Goal: Information Seeking & Learning: Learn about a topic

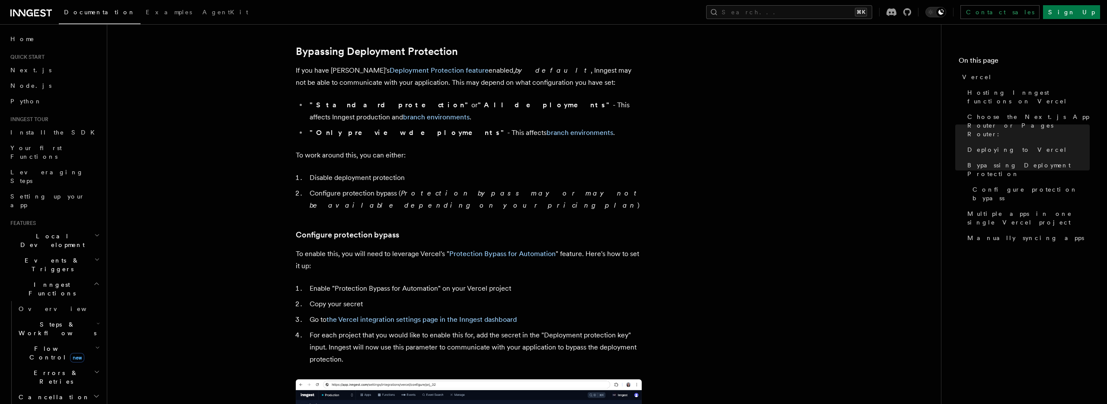
scroll to position [639, 0]
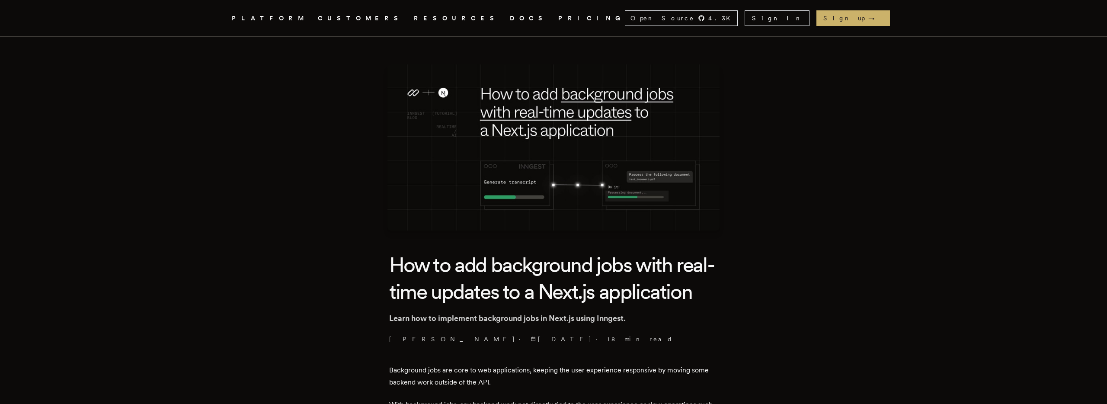
click at [510, 17] on link "DOCS" at bounding box center [529, 18] width 38 height 11
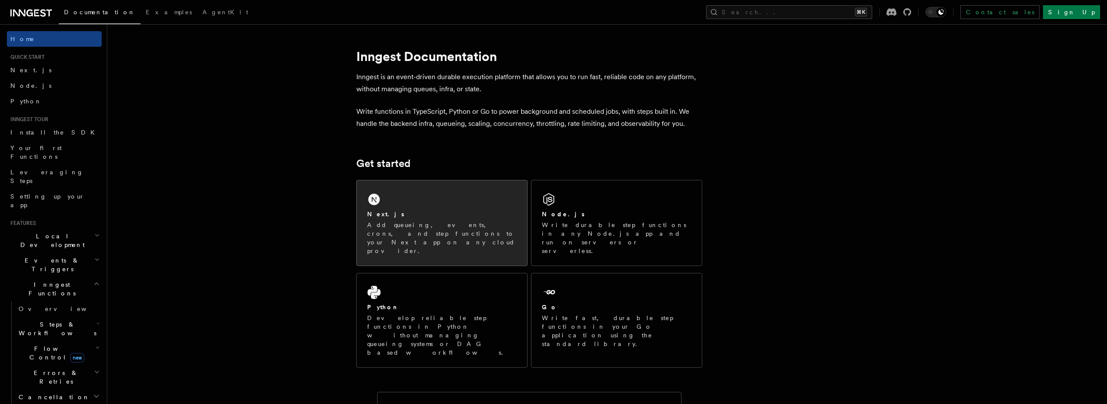
click at [397, 237] on p "Add queueing, events, crons, and step functions to your Next app on any cloud p…" at bounding box center [442, 238] width 150 height 35
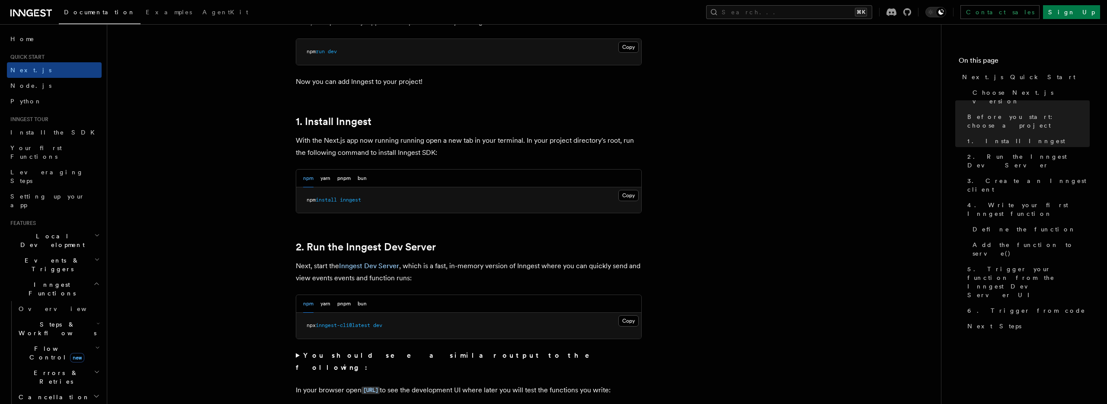
scroll to position [528, 0]
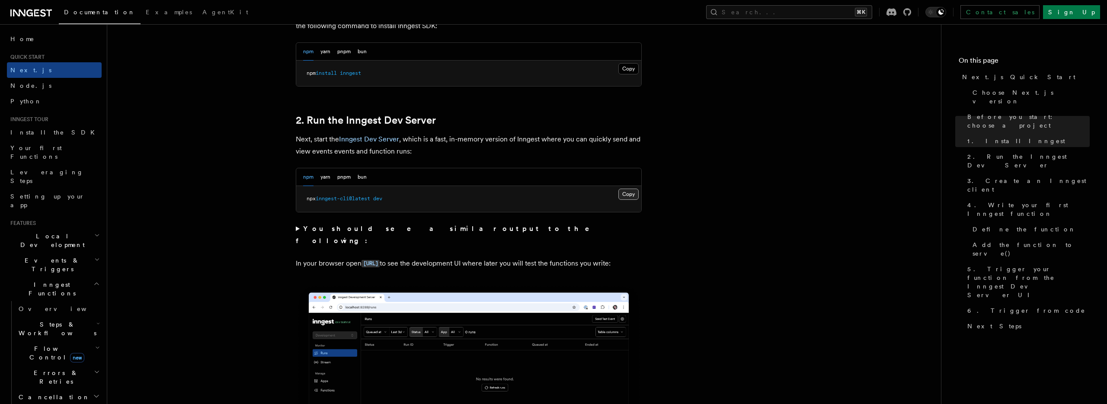
click at [624, 197] on button "Copy Copied" at bounding box center [628, 194] width 20 height 11
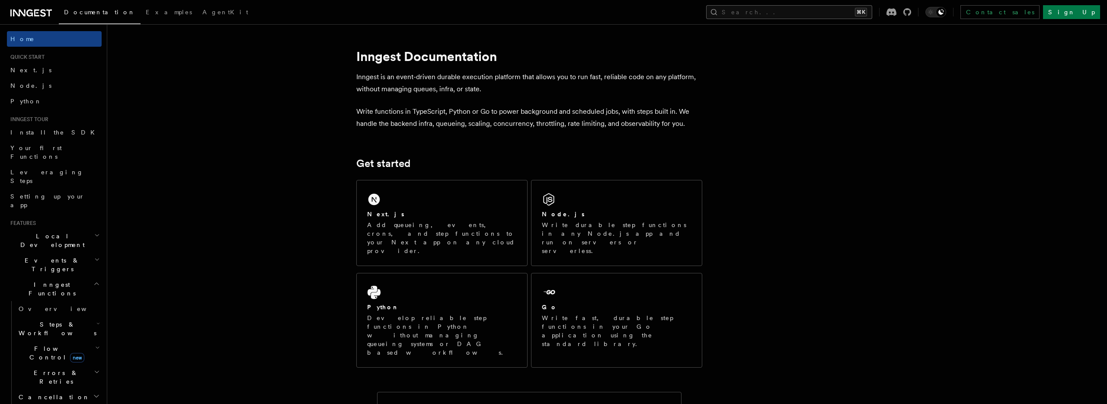
click at [789, 10] on button "Search... ⌘K" at bounding box center [789, 12] width 166 height 14
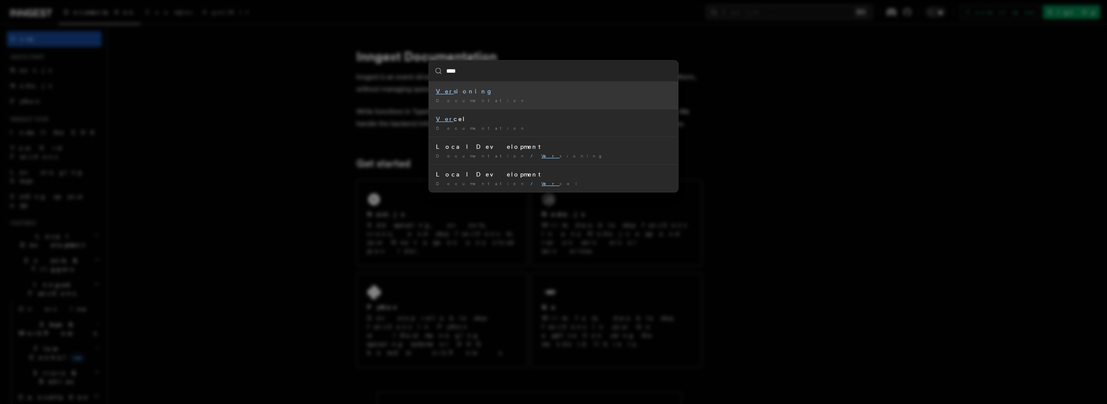
type input "*****"
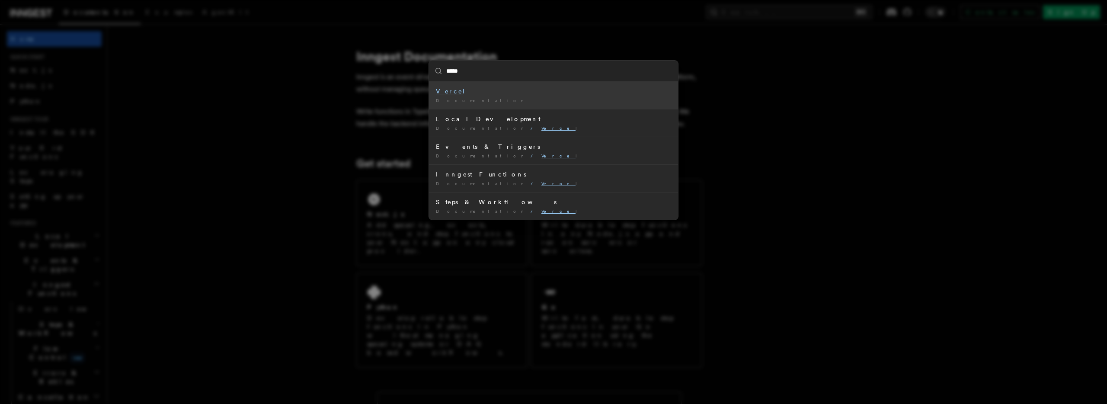
click at [564, 92] on div "Verce l" at bounding box center [553, 91] width 235 height 9
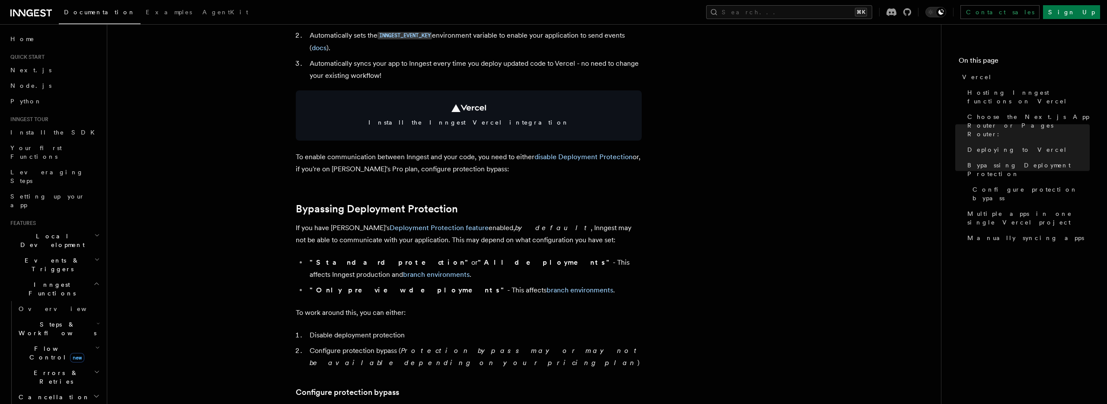
scroll to position [478, 0]
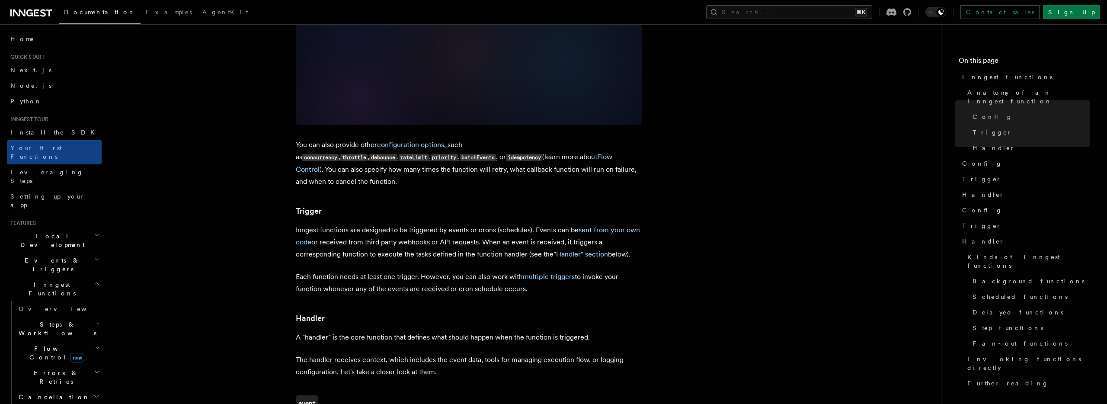
scroll to position [727, 0]
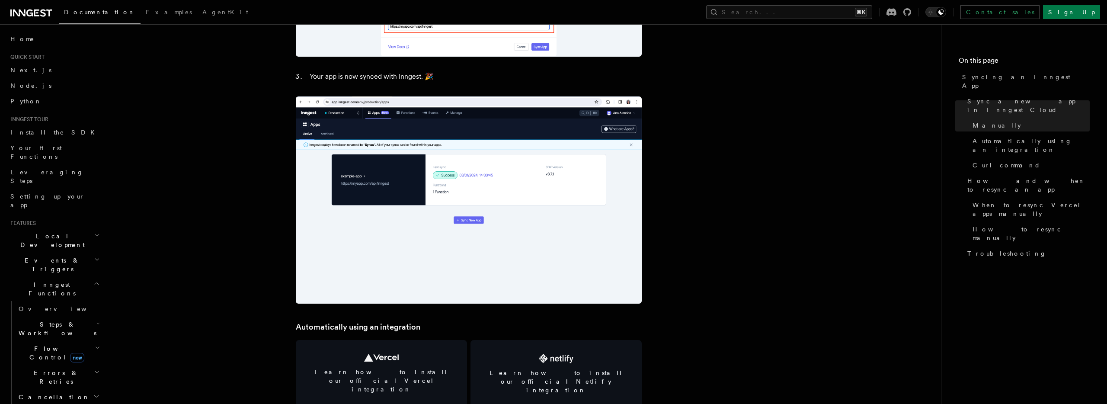
scroll to position [1064, 0]
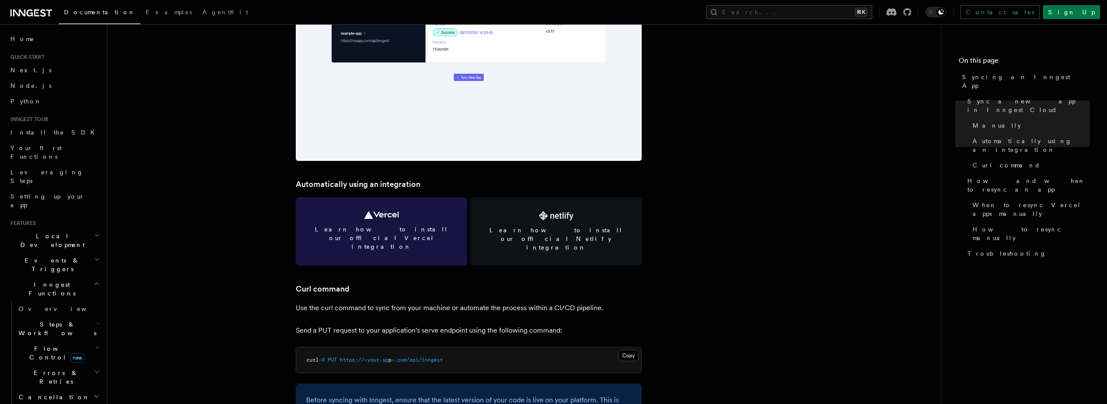
click at [378, 216] on icon at bounding box center [381, 215] width 35 height 8
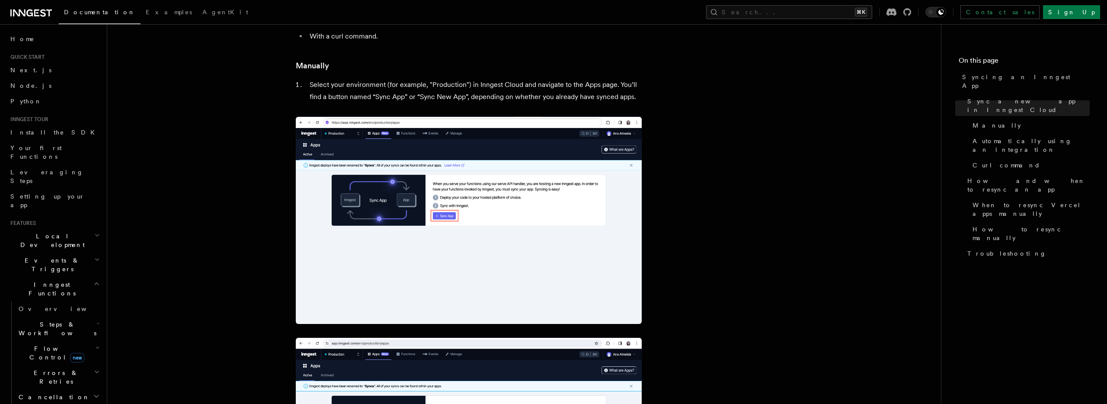
scroll to position [0, 0]
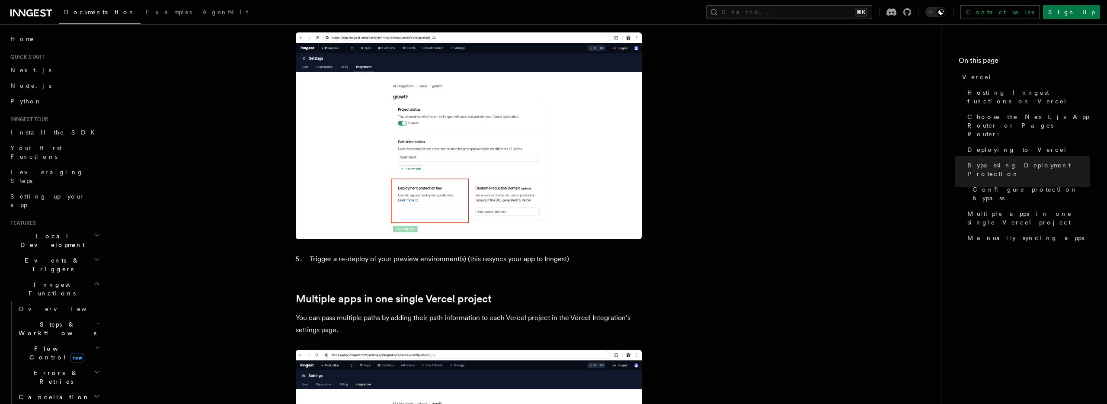
scroll to position [981, 0]
